Goal: Information Seeking & Learning: Check status

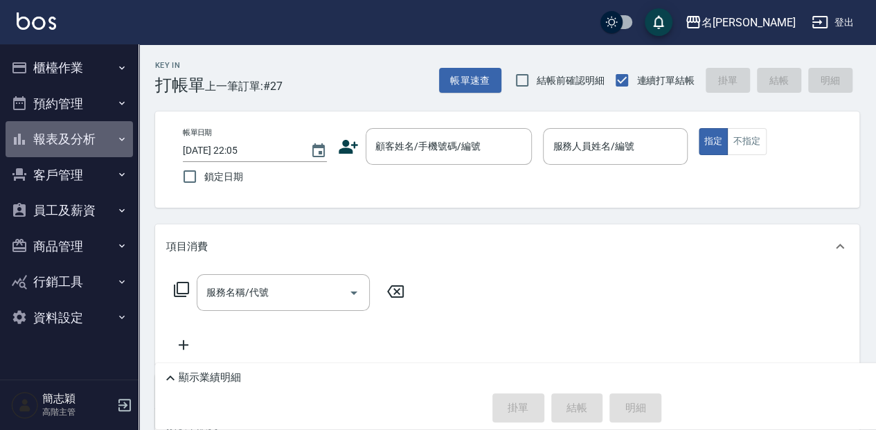
click at [73, 133] on button "報表及分析" at bounding box center [69, 139] width 127 height 36
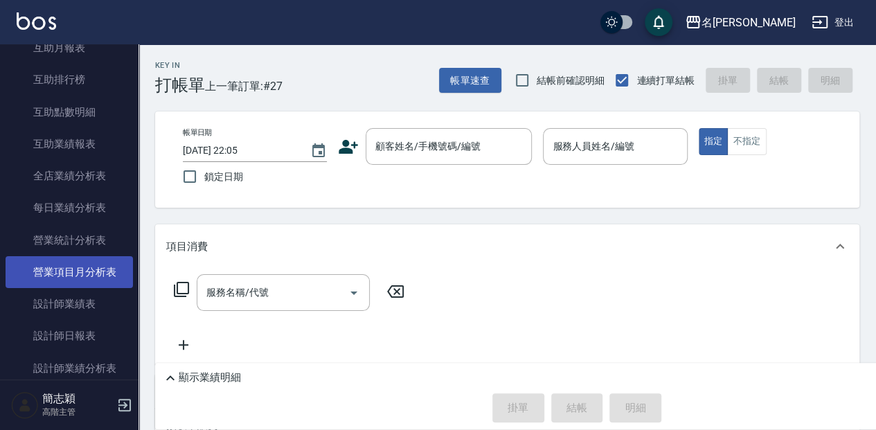
scroll to position [369, 0]
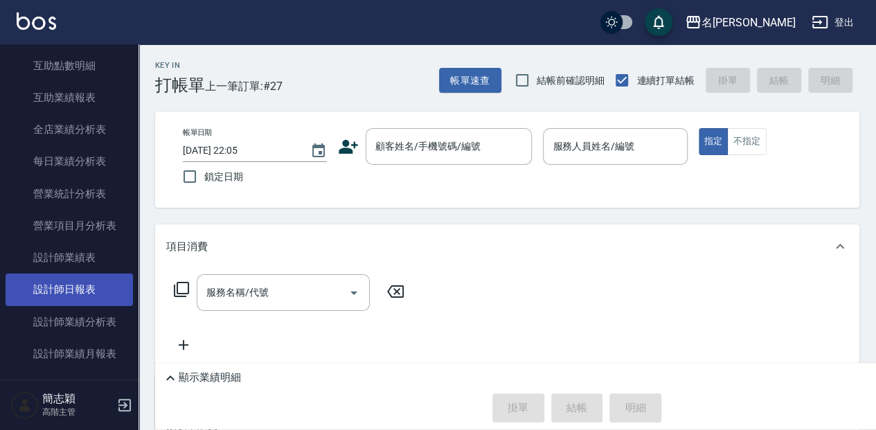
click at [91, 295] on link "設計師日報表" at bounding box center [69, 290] width 127 height 32
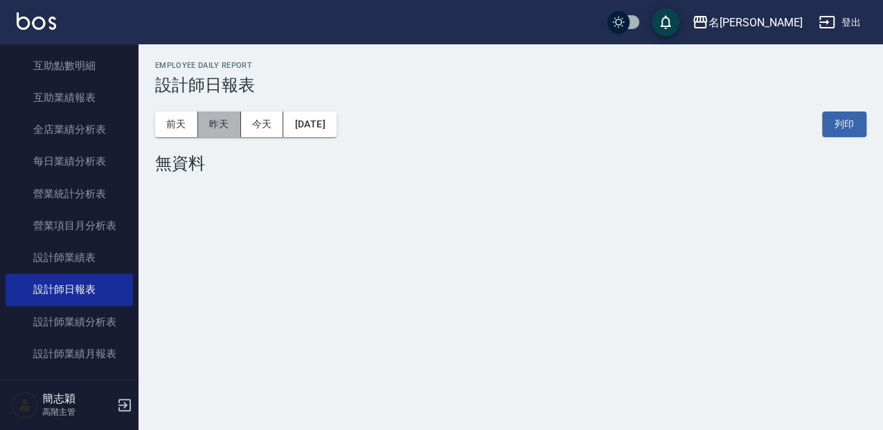
click at [230, 129] on button "昨天" at bounding box center [219, 125] width 43 height 26
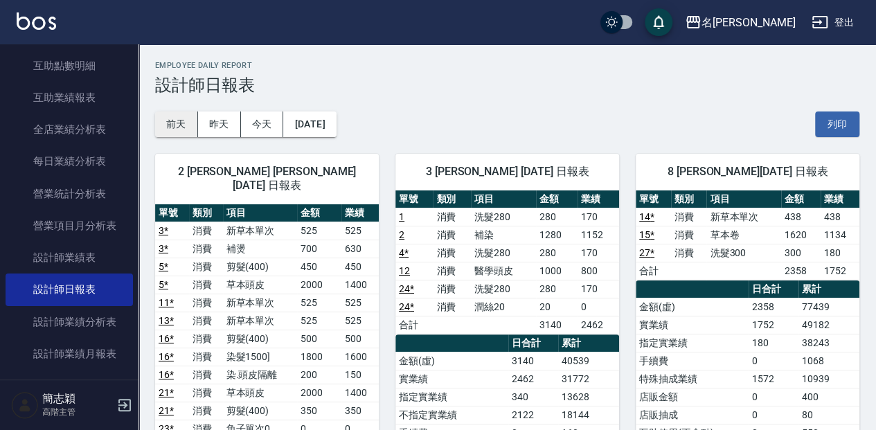
drag, startPoint x: 177, startPoint y: 129, endPoint x: 193, endPoint y: 129, distance: 15.2
click at [177, 129] on button "前天" at bounding box center [176, 125] width 43 height 26
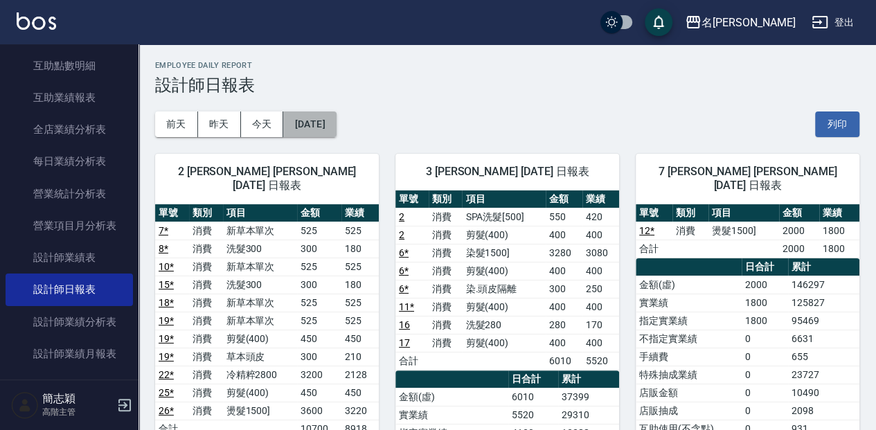
click at [336, 126] on button "[DATE]" at bounding box center [309, 125] width 53 height 26
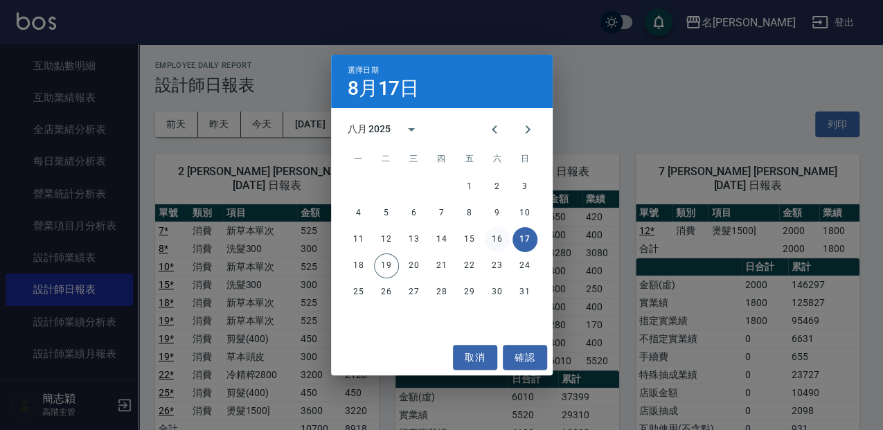
click at [493, 240] on button "16" at bounding box center [497, 239] width 25 height 25
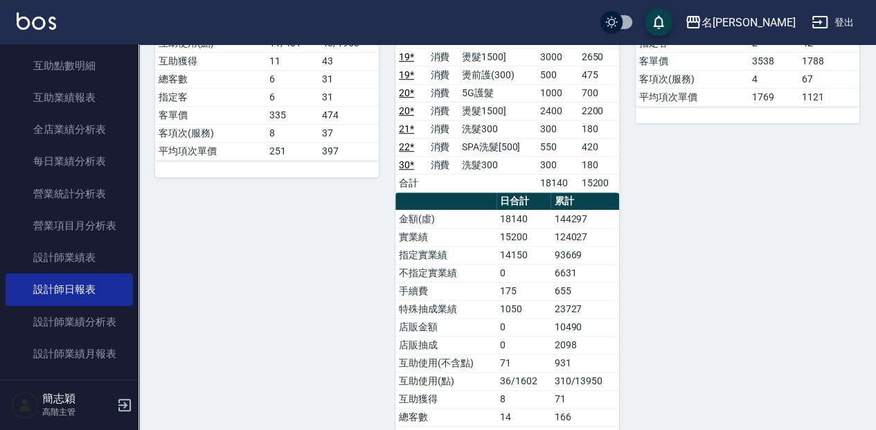
scroll to position [508, 0]
